Goal: Task Accomplishment & Management: Manage account settings

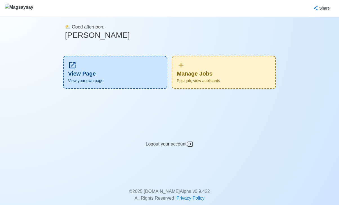
click at [217, 65] on div "Manage Jobs Post job, view applicants" at bounding box center [224, 72] width 104 height 33
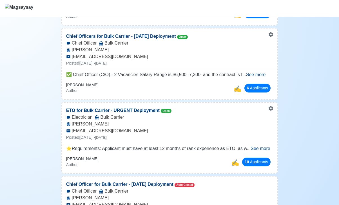
scroll to position [143, 0]
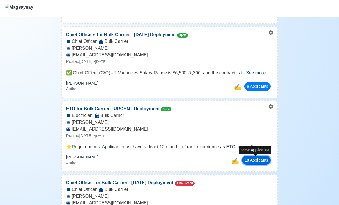
click at [254, 156] on button "10 Applicant s" at bounding box center [256, 160] width 28 height 9
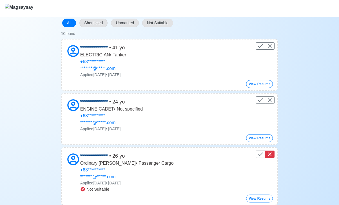
scroll to position [55, 0]
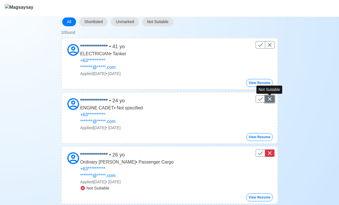
click at [268, 96] on icon "Control" at bounding box center [269, 98] width 7 height 7
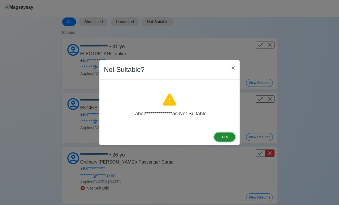
click at [223, 136] on button "YES" at bounding box center [224, 136] width 21 height 9
click at [223, 137] on button "YES" at bounding box center [224, 136] width 21 height 9
click at [235, 67] on span "×" at bounding box center [233, 68] width 4 height 8
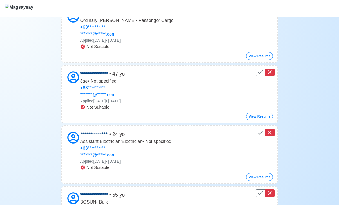
scroll to position [0, 0]
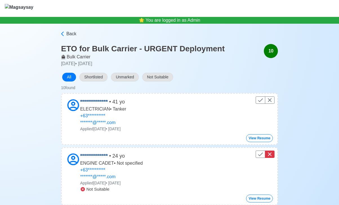
click at [66, 35] on link "Back" at bounding box center [169, 33] width 218 height 7
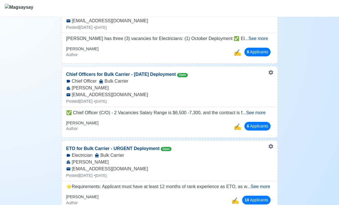
scroll to position [102, 0]
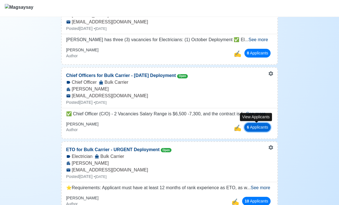
click at [249, 125] on button "6 Applicant s" at bounding box center [257, 127] width 26 height 9
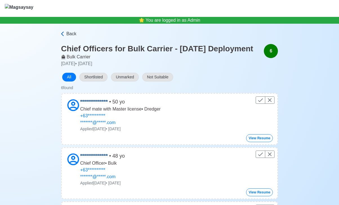
click at [70, 35] on span "Back" at bounding box center [71, 33] width 10 height 7
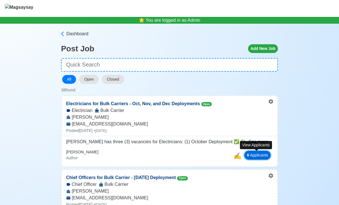
click at [250, 154] on button "8 Applicant s" at bounding box center [257, 155] width 26 height 9
